Goal: Transaction & Acquisition: Purchase product/service

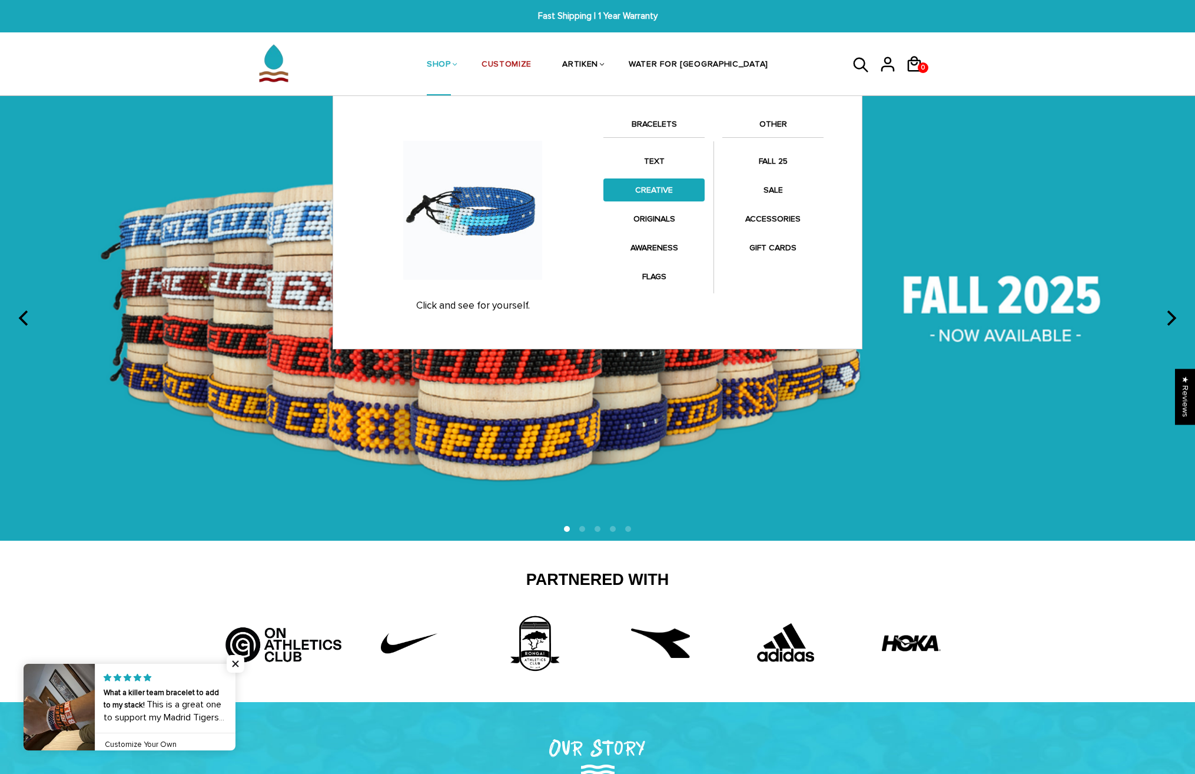
click at [657, 189] on link "CREATIVE" at bounding box center [654, 189] width 101 height 23
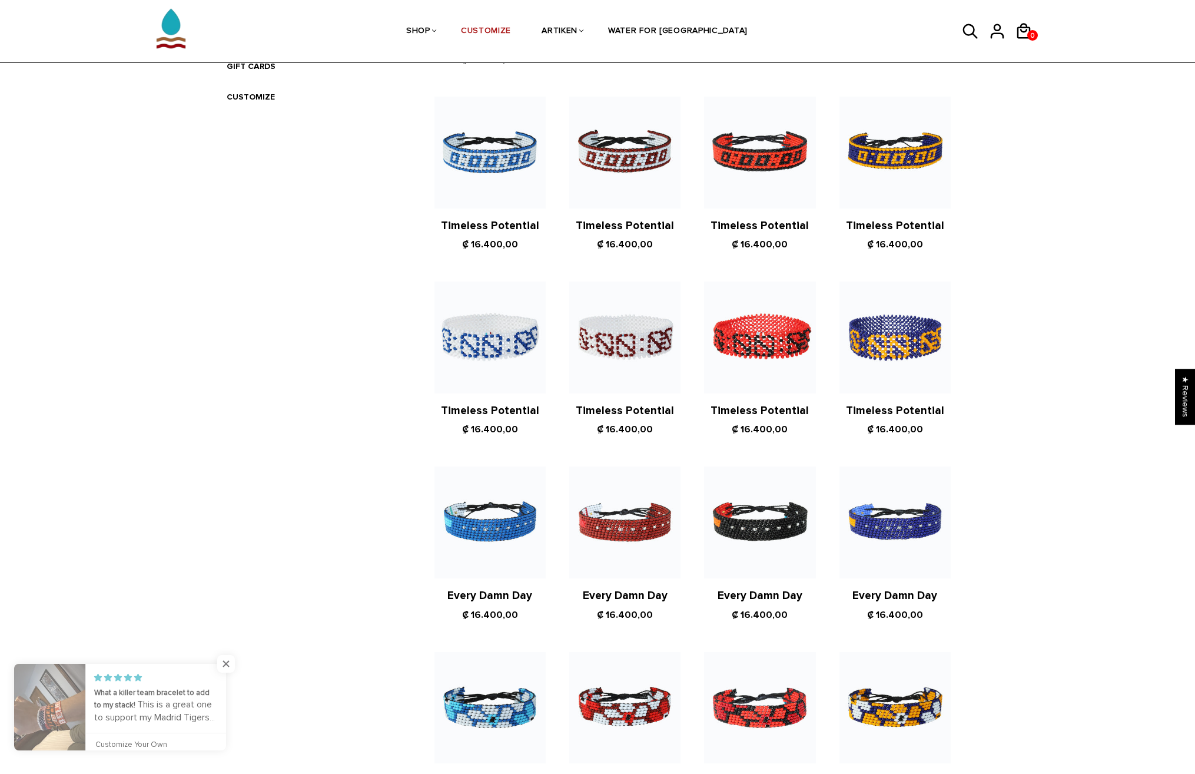
scroll to position [444, 0]
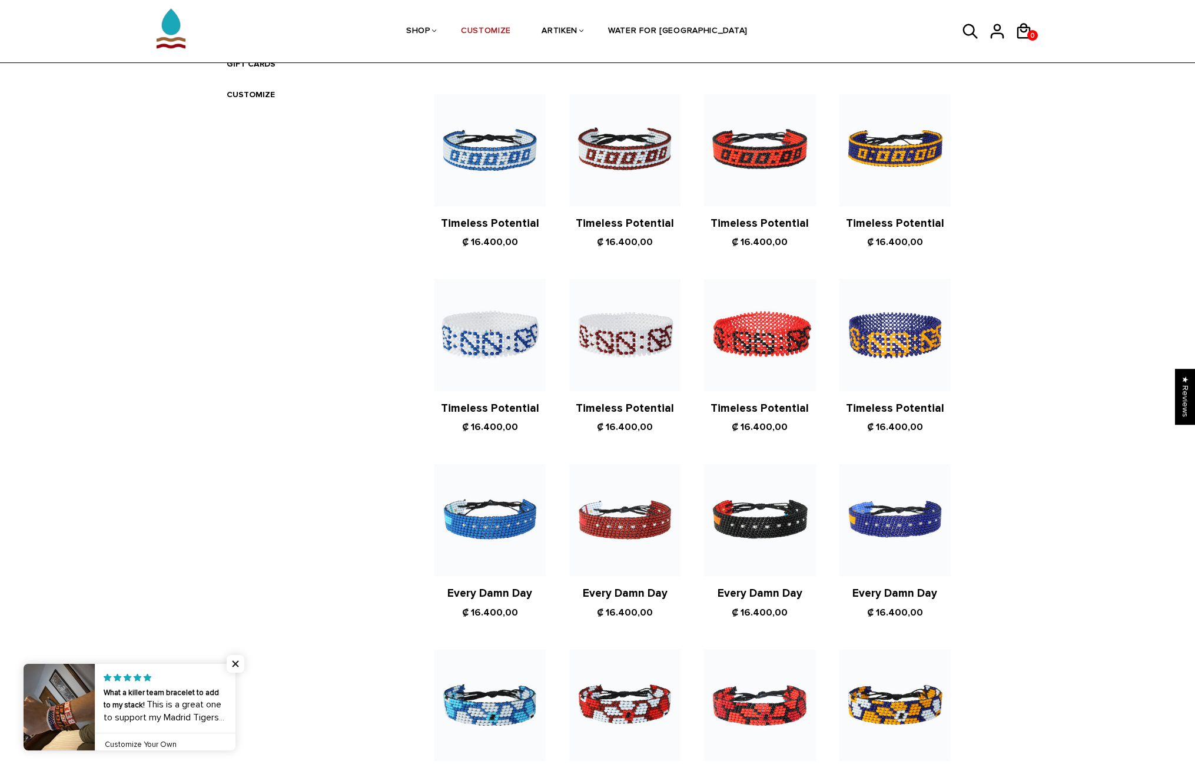
click at [493, 586] on link "Every Damn Day" at bounding box center [489, 593] width 85 height 14
click at [762, 586] on link "Every Damn Day" at bounding box center [760, 593] width 85 height 14
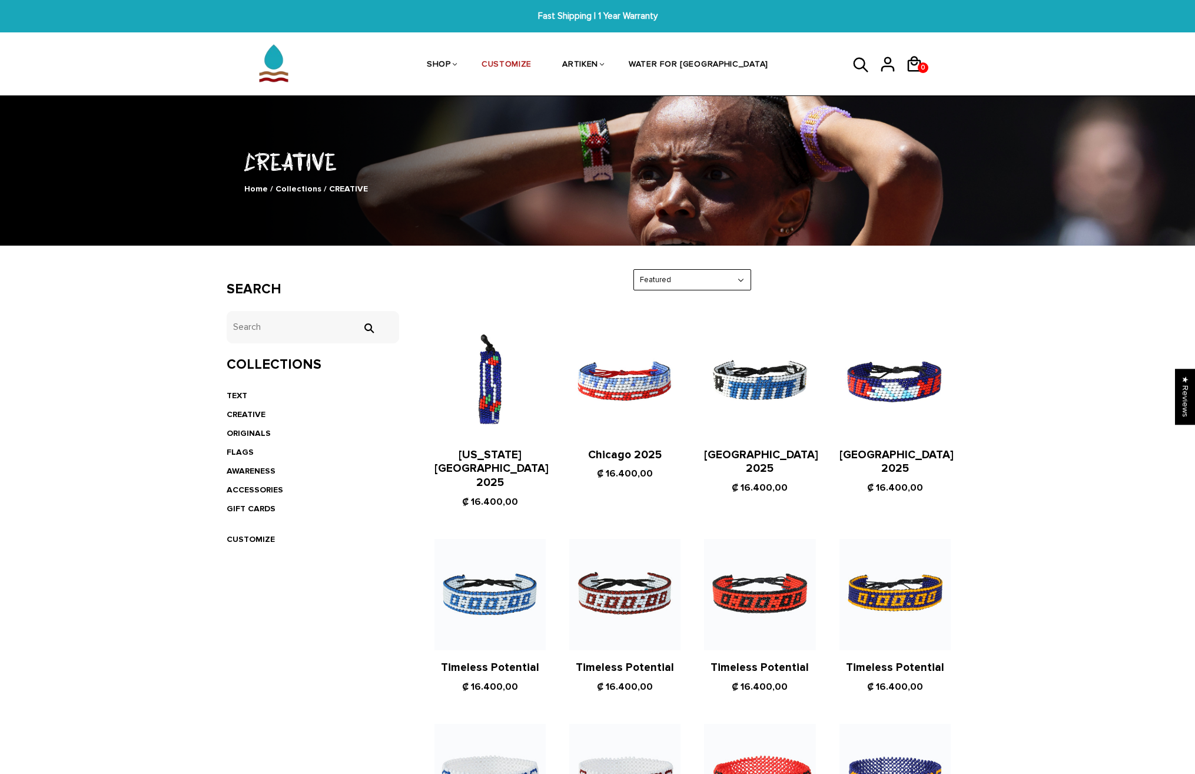
scroll to position [0, 0]
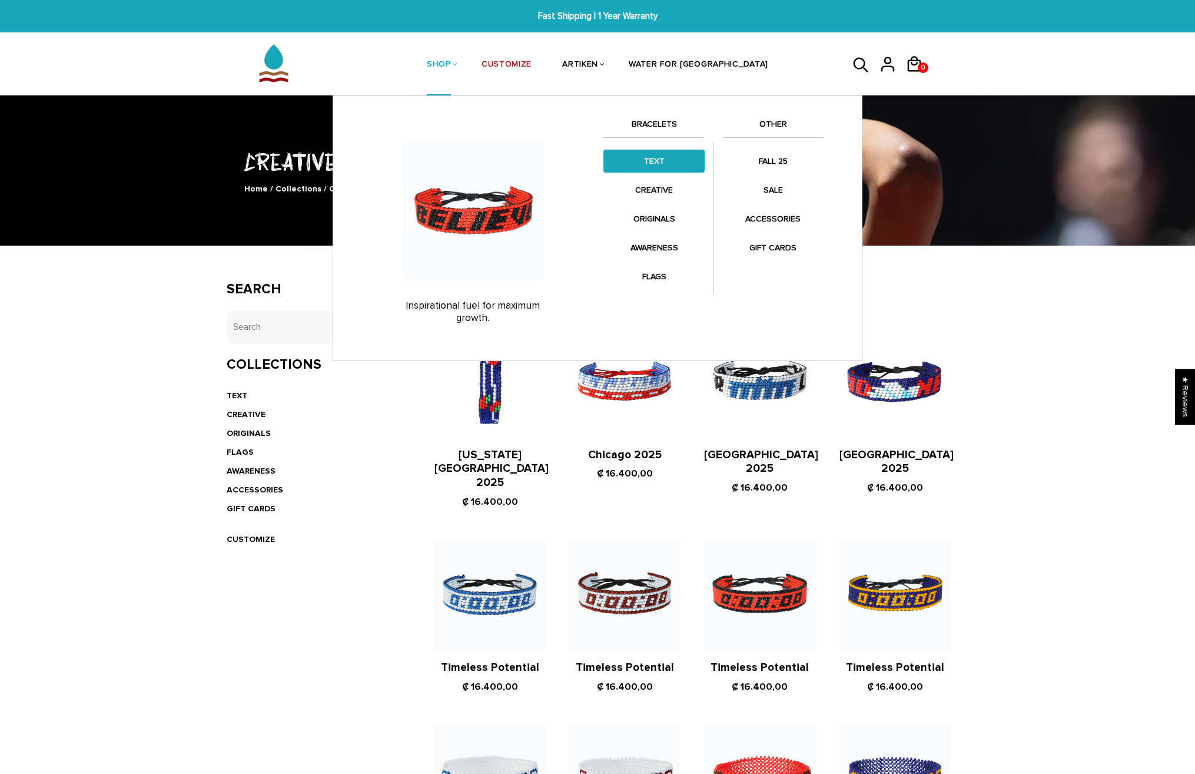
click at [651, 161] on link "TEXT" at bounding box center [654, 161] width 101 height 23
